Goal: Check status: Check status

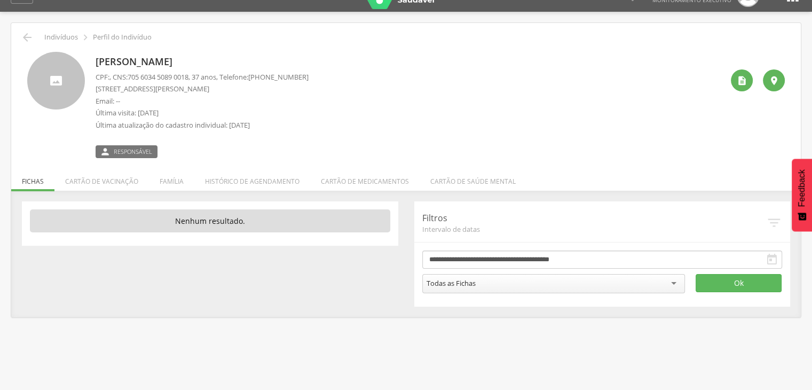
scroll to position [32, 0]
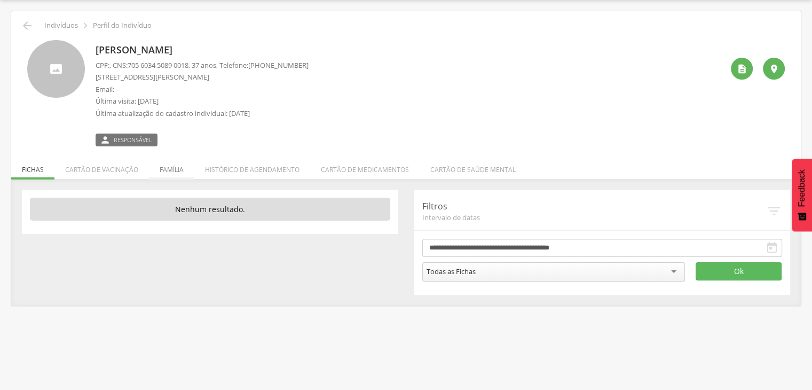
click at [169, 167] on li "Família" at bounding box center [171, 166] width 45 height 25
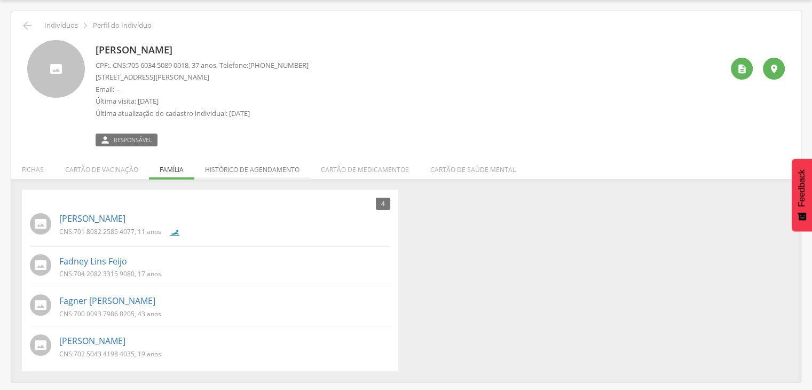
click at [281, 165] on li "Histórico de agendamento" at bounding box center [252, 166] width 116 height 25
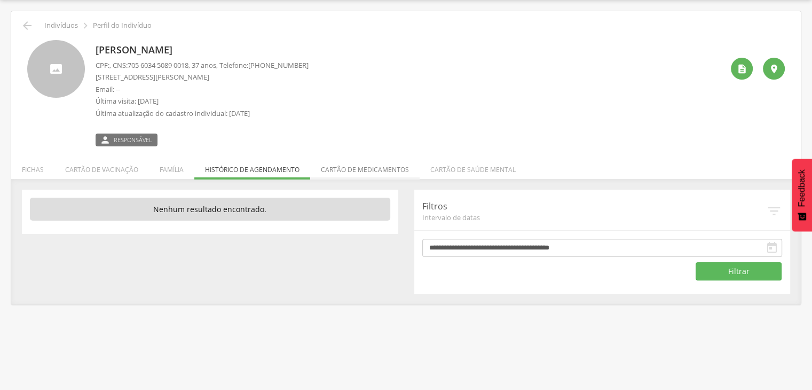
click at [382, 167] on li "Cartão de medicamentos" at bounding box center [364, 166] width 109 height 25
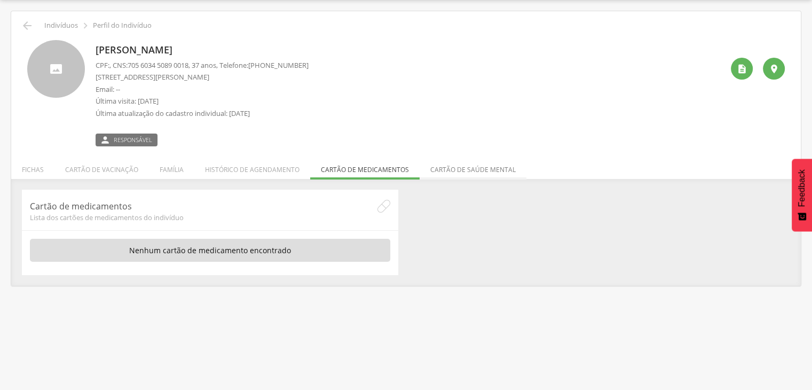
click at [451, 167] on li "Cartão de saúde mental" at bounding box center [472, 166] width 107 height 25
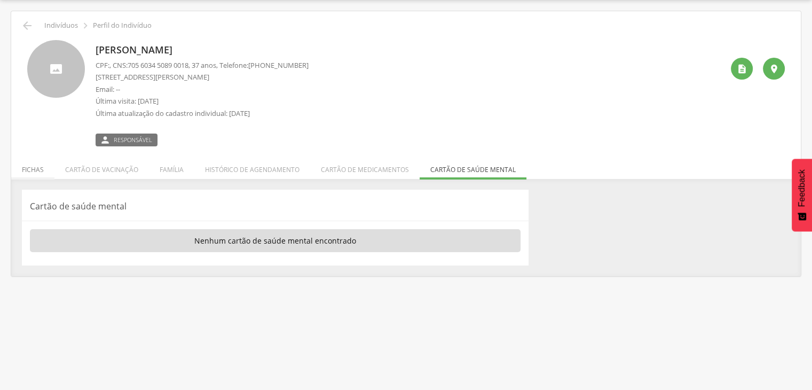
click at [35, 168] on li "Fichas" at bounding box center [32, 166] width 43 height 25
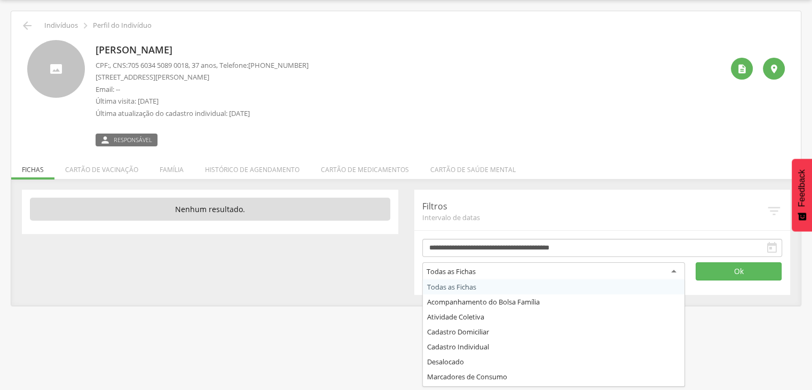
click at [670, 271] on div "Todas as Fichas" at bounding box center [553, 271] width 263 height 19
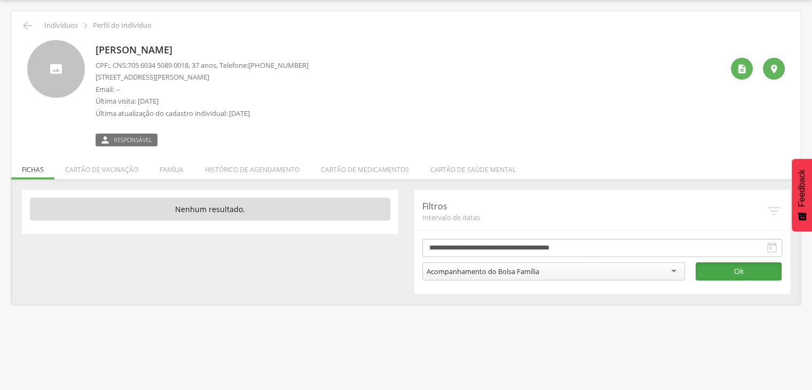
click at [727, 268] on button "Ok" at bounding box center [738, 271] width 86 height 18
click at [676, 271] on div "Acompanhamento do Bolsa Família" at bounding box center [553, 271] width 263 height 18
click at [109, 163] on li "Cartão de vacinação" at bounding box center [101, 166] width 94 height 25
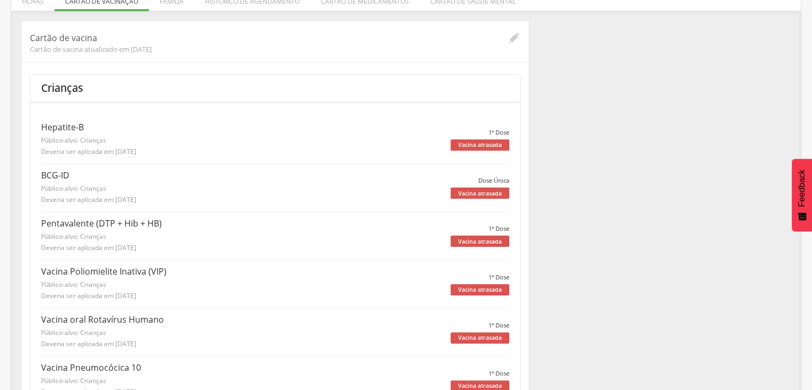
scroll to position [218, 0]
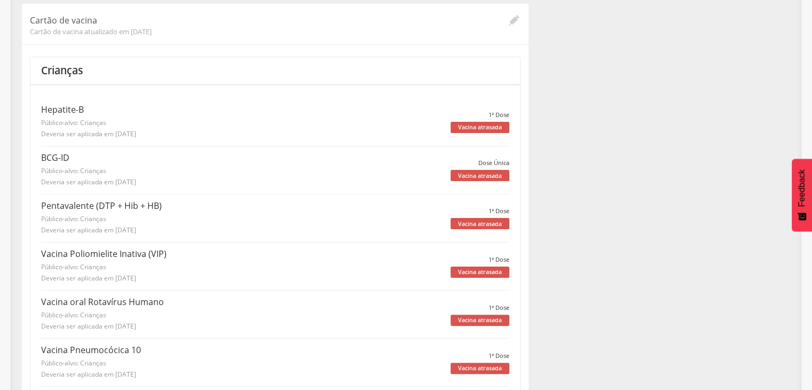
click at [494, 223] on div "Vacina atrasada" at bounding box center [479, 223] width 59 height 11
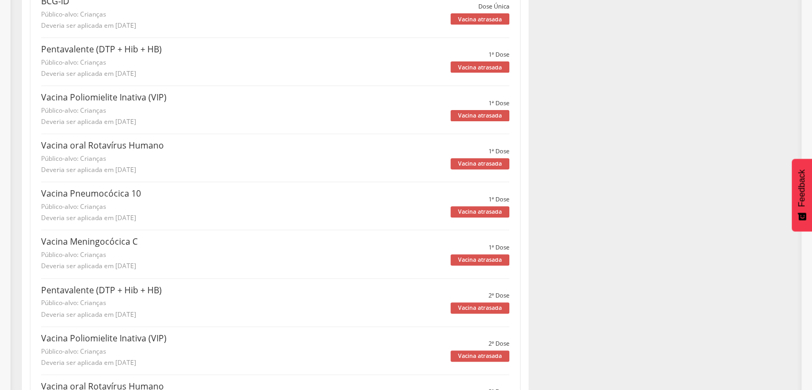
scroll to position [378, 0]
